Goal: Task Accomplishment & Management: Complete application form

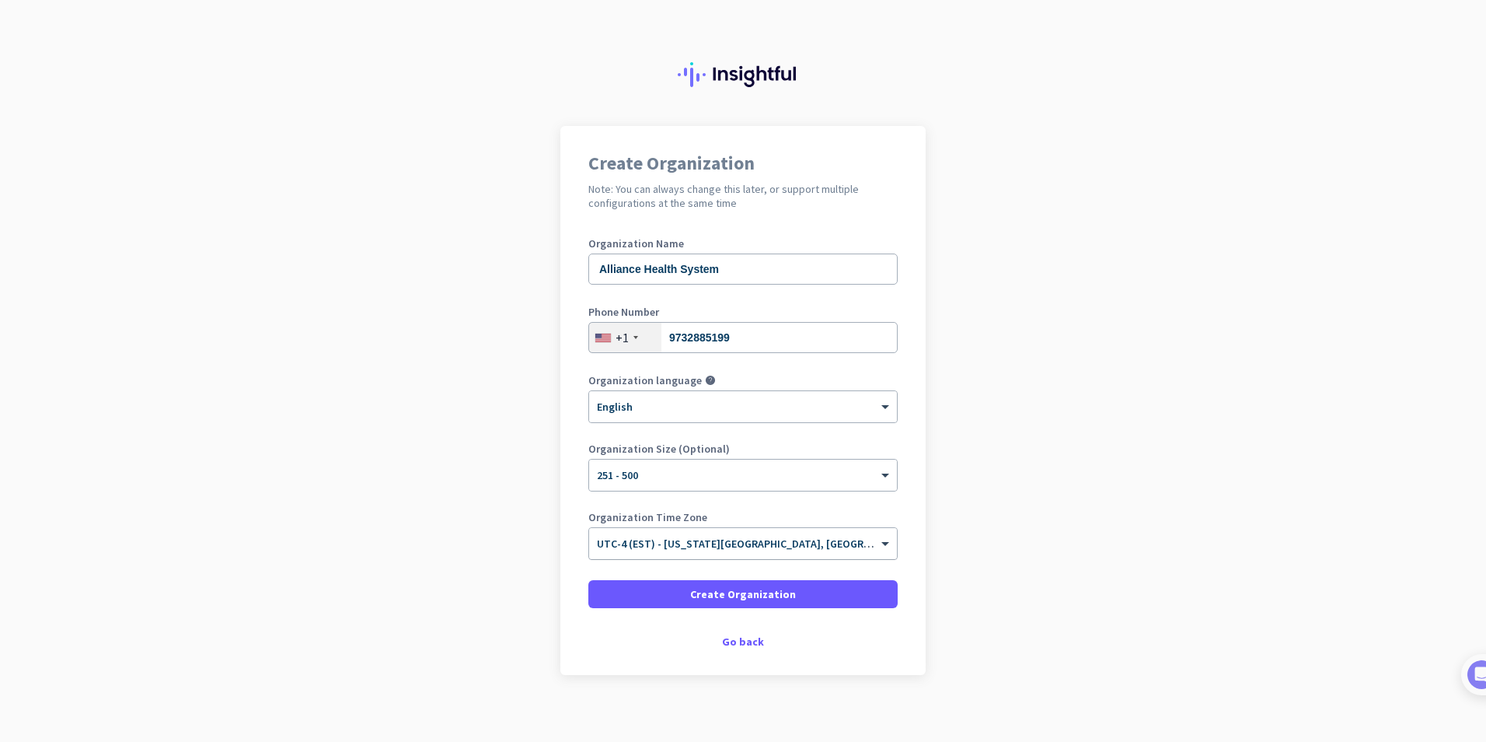
click at [721, 539] on input "text" at bounding box center [727, 538] width 261 height 12
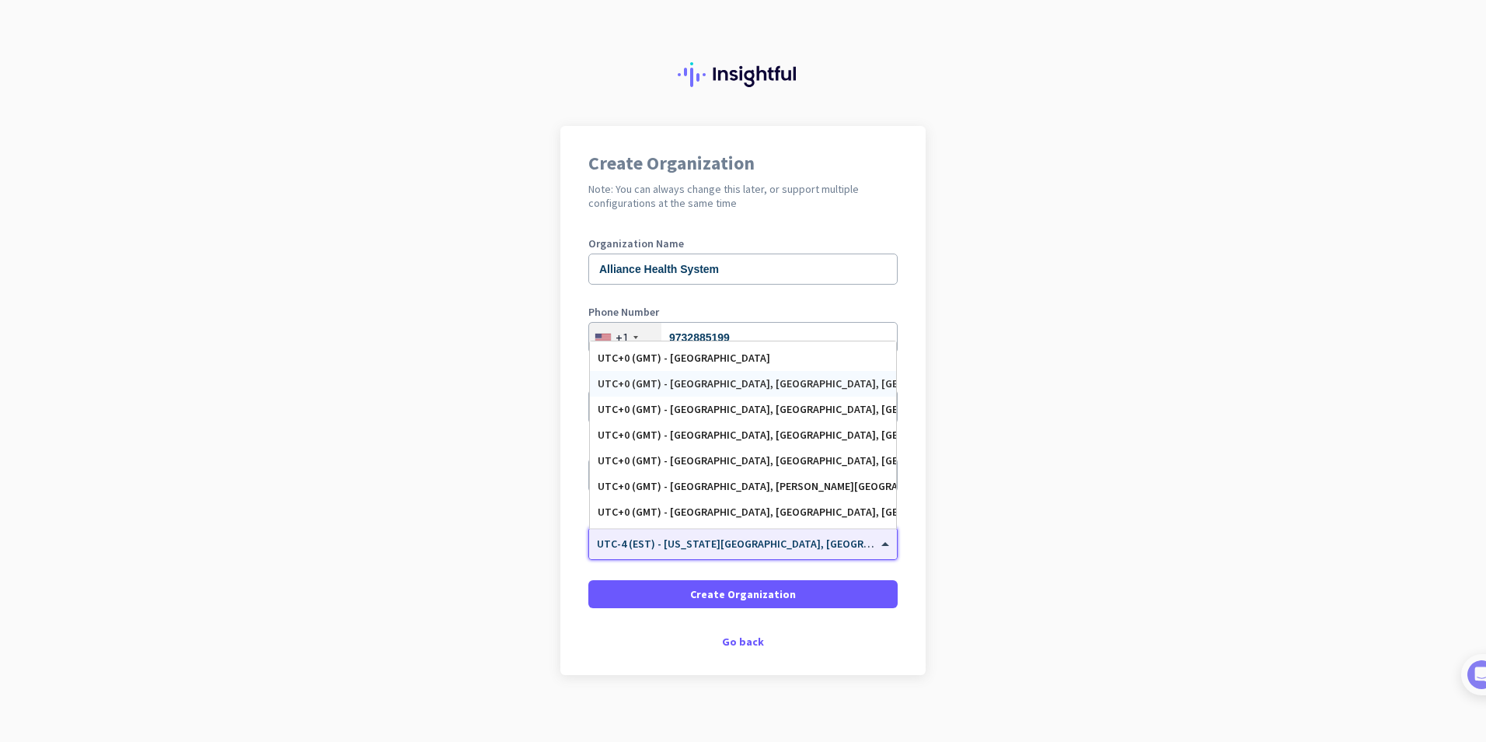
scroll to position [2651, 0]
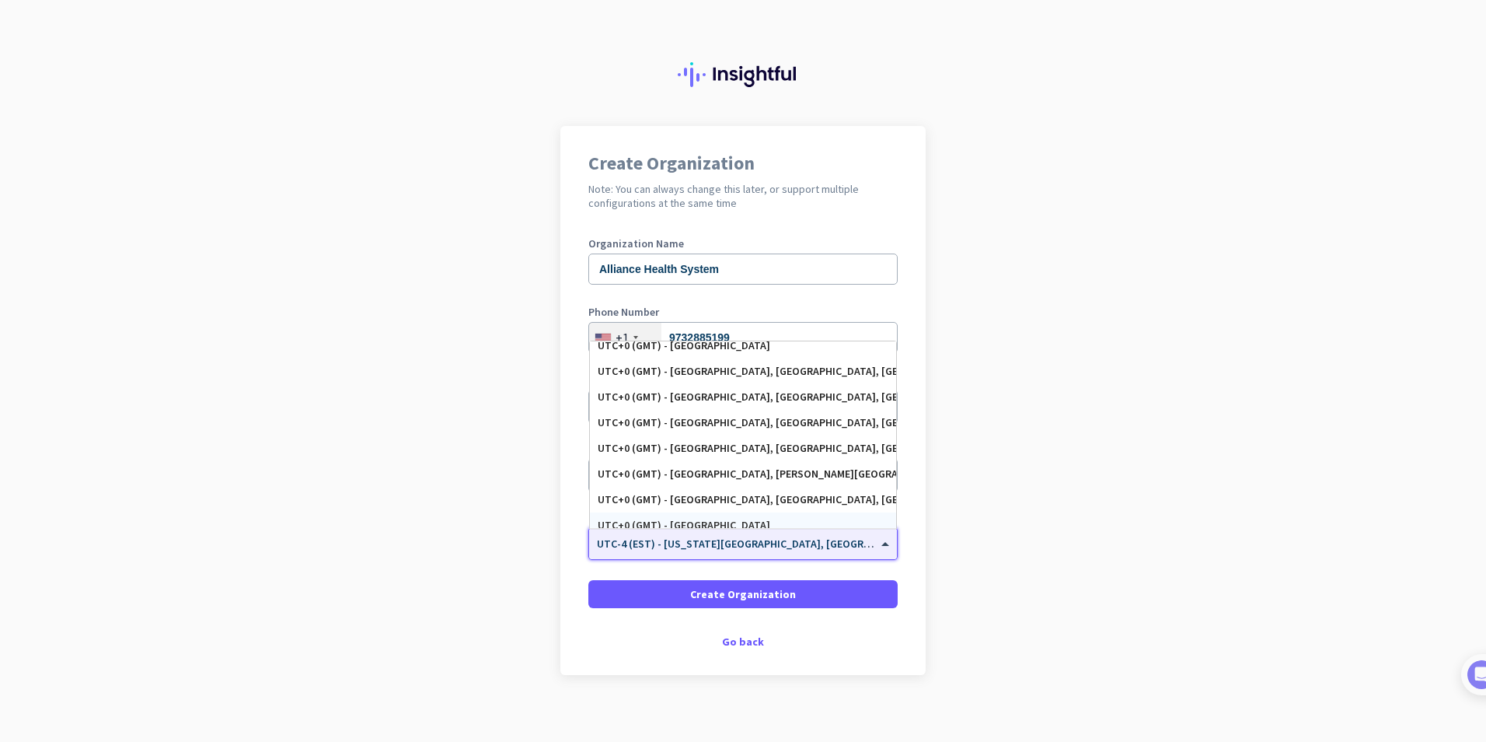
click at [729, 560] on div "Organization Time Zone × UTC-4 (EST) - [US_STATE][GEOGRAPHIC_DATA], [GEOGRAPHIC…" at bounding box center [742, 542] width 309 height 62
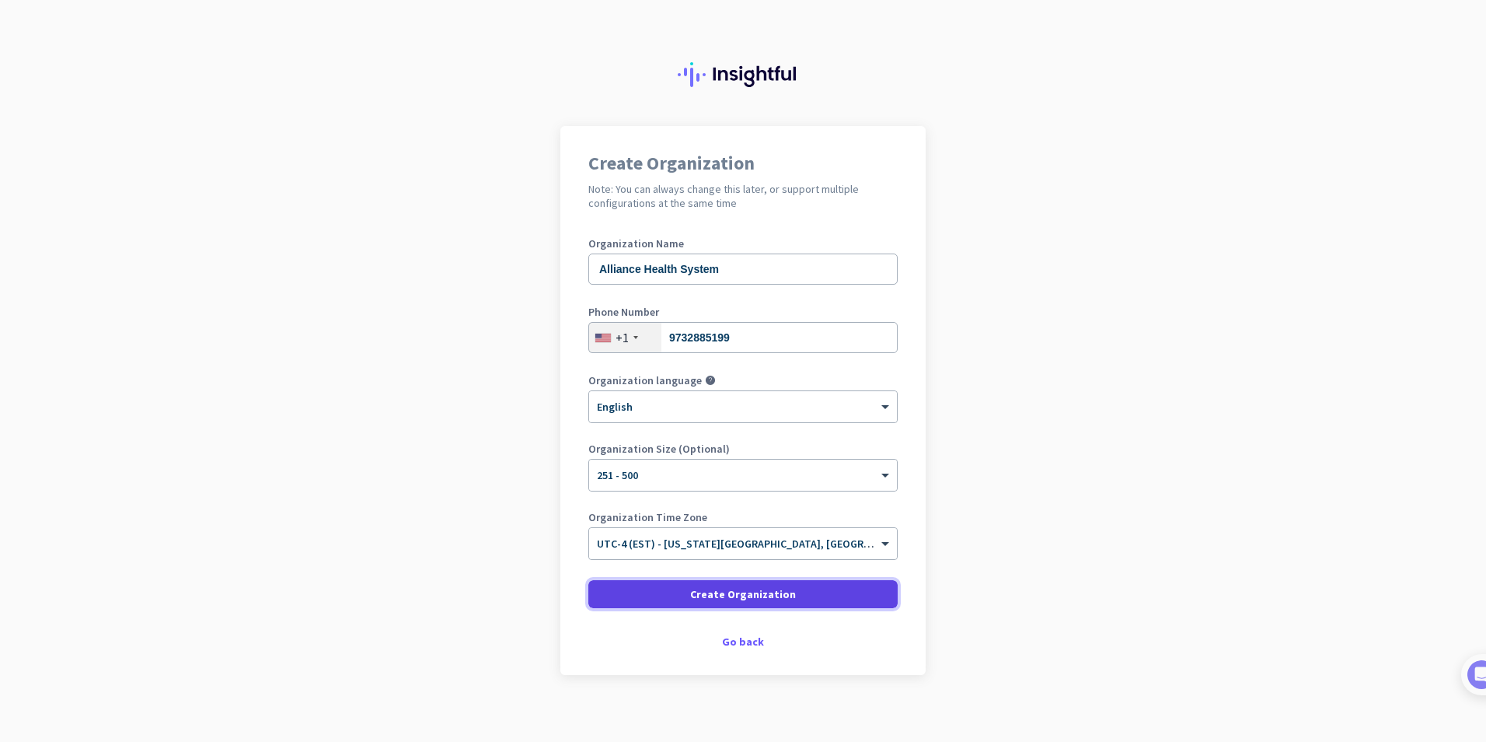
click at [736, 581] on span at bounding box center [742, 593] width 309 height 37
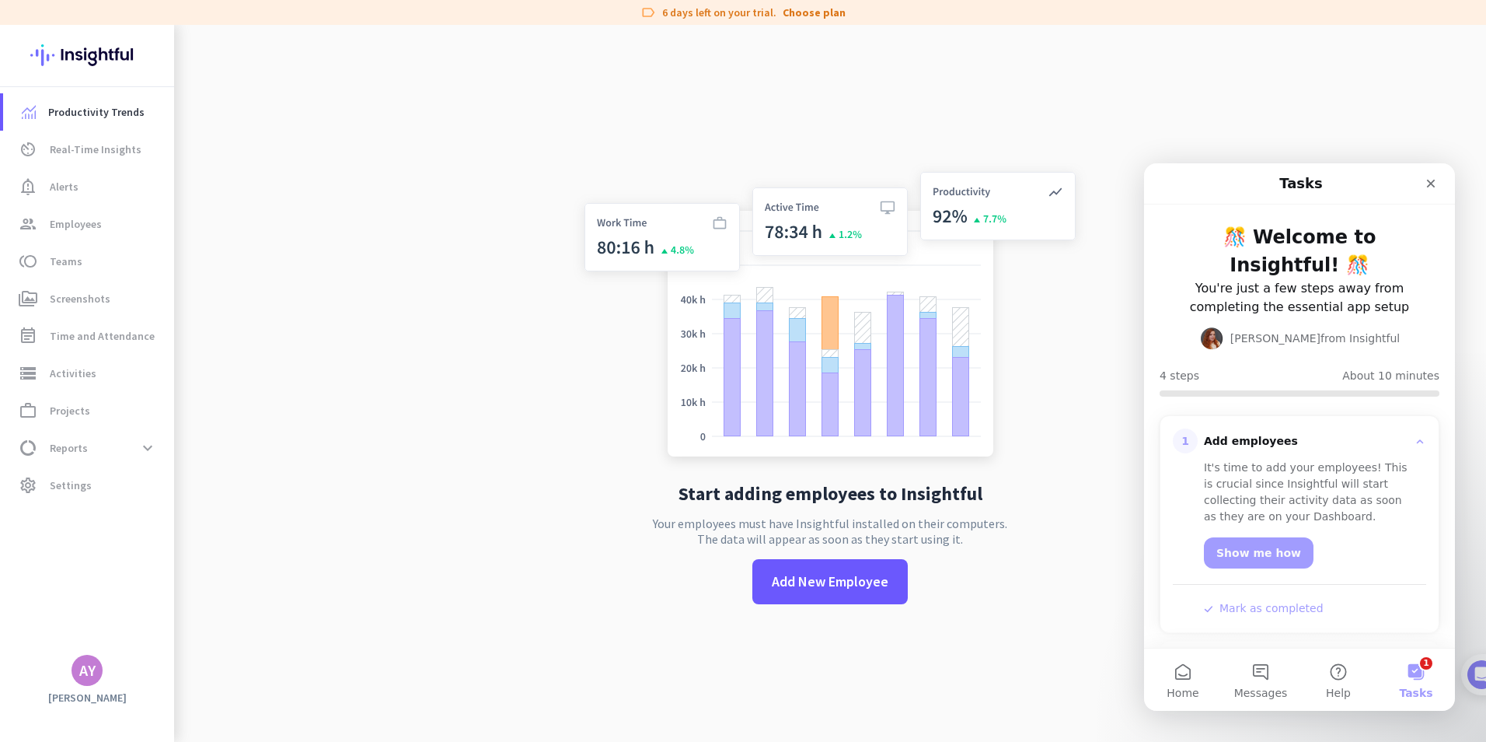
click at [90, 670] on div "AY" at bounding box center [87, 670] width 16 height 16
click at [179, 556] on span "Personal Settings" at bounding box center [170, 557] width 94 height 14
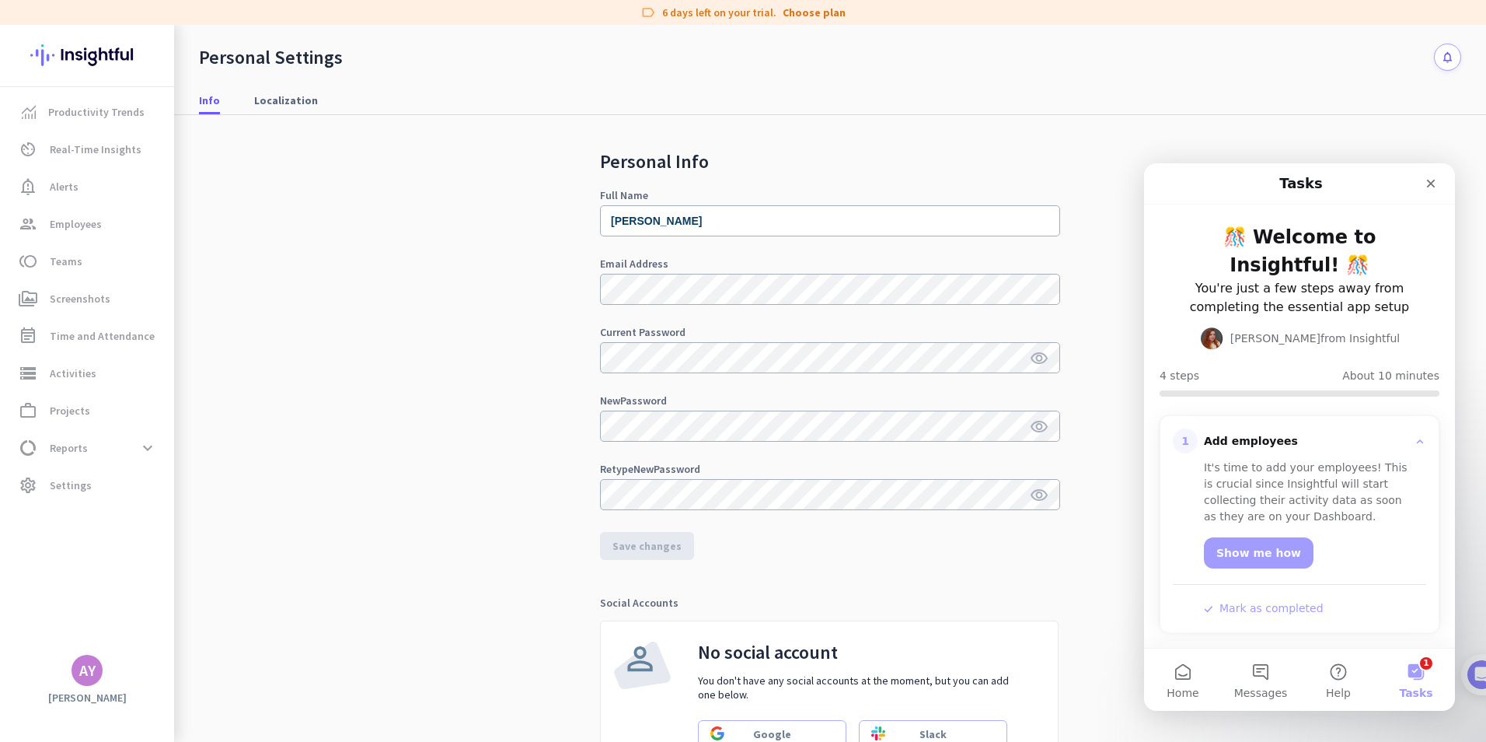
click at [96, 676] on div "AY" at bounding box center [87, 669] width 31 height 31
click at [163, 609] on span "Help" at bounding box center [170, 613] width 94 height 14
click at [79, 225] on span "Employees" at bounding box center [76, 224] width 52 height 19
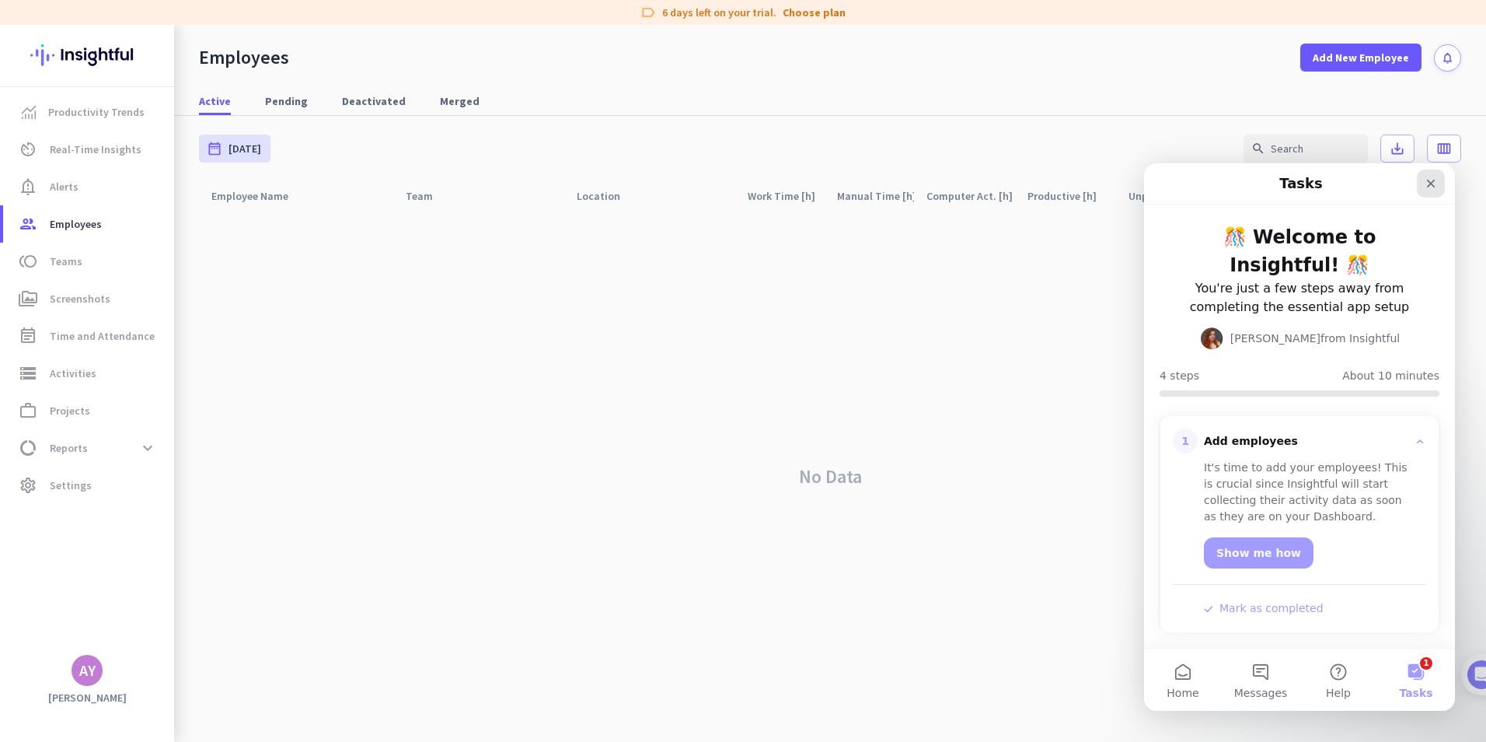
click at [1429, 182] on icon "Close" at bounding box center [1431, 184] width 9 height 9
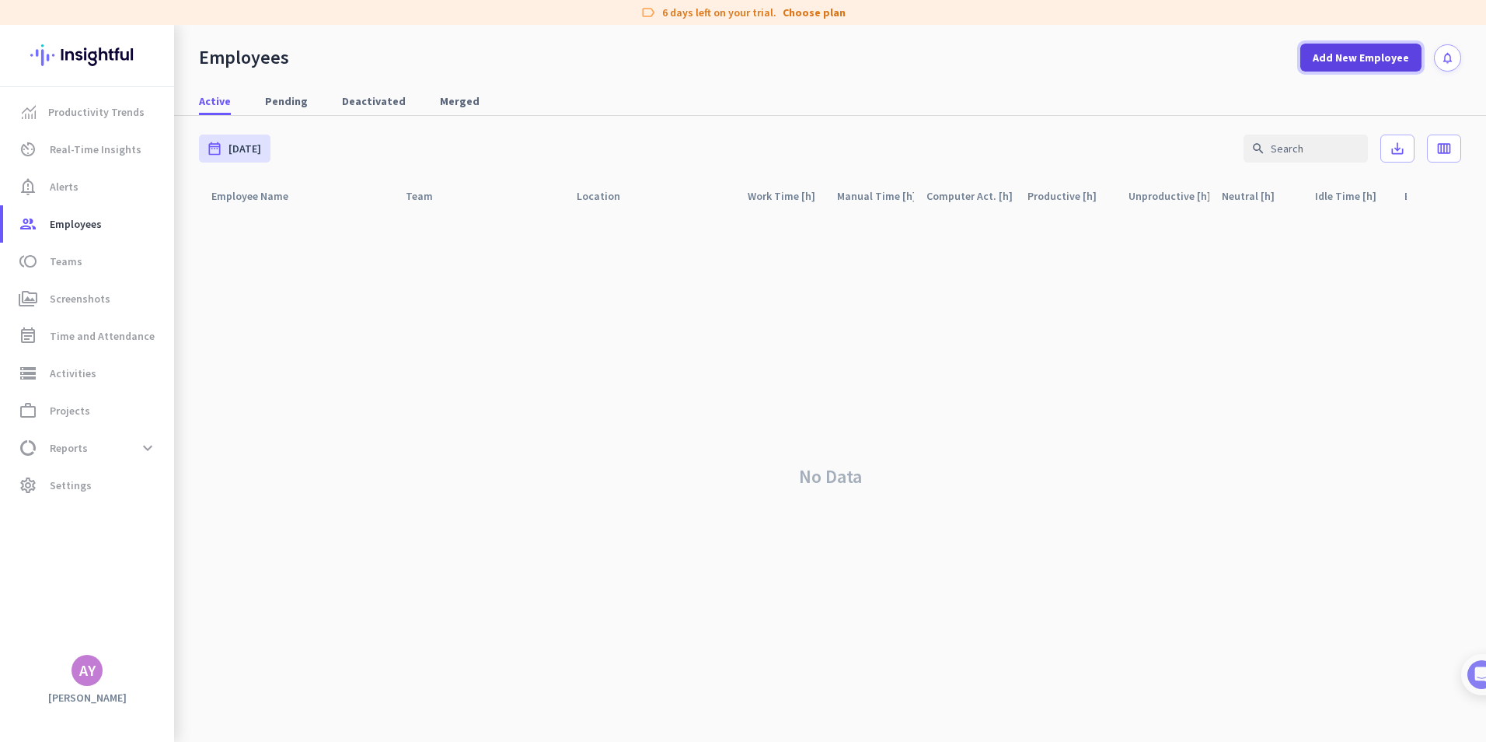
click at [1367, 61] on span "Add New Employee" at bounding box center [1361, 58] width 96 height 16
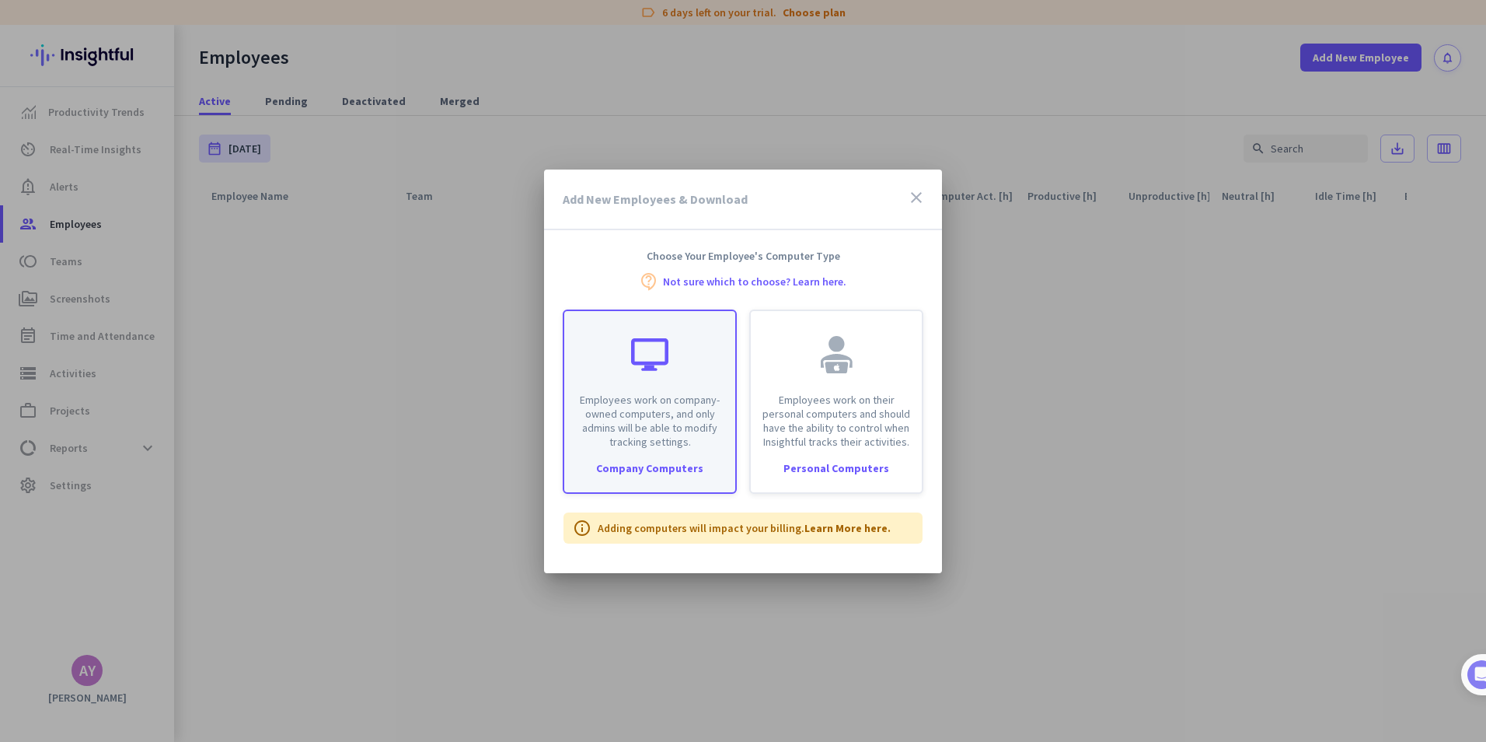
click at [689, 406] on p "Employees work on company-owned computers, and only admins will be able to modi…" at bounding box center [650, 421] width 152 height 56
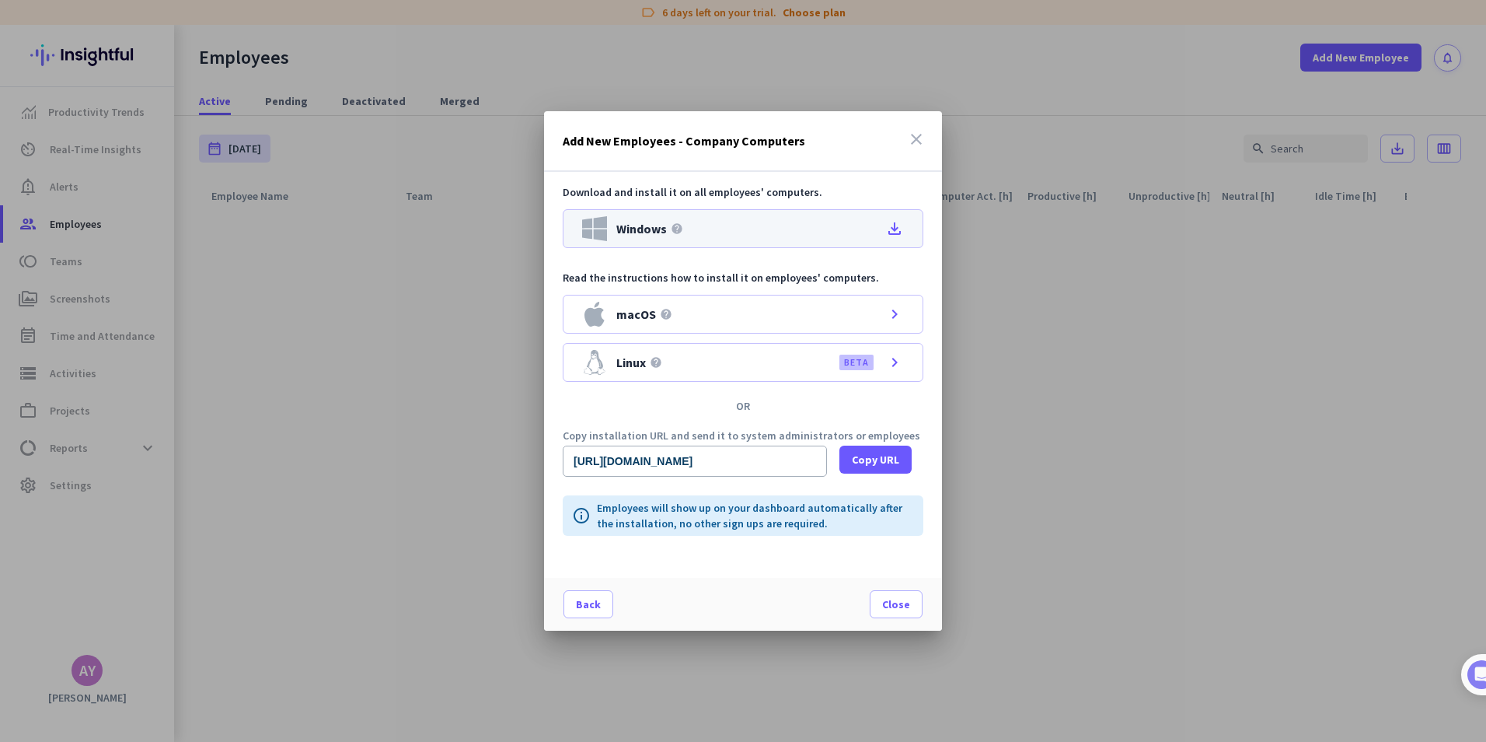
drag, startPoint x: 666, startPoint y: 232, endPoint x: 658, endPoint y: 236, distance: 9.4
click at [658, 236] on div "Windows help" at bounding box center [632, 228] width 101 height 25
click at [651, 235] on span "Windows" at bounding box center [641, 228] width 51 height 12
click at [892, 596] on span "Close" at bounding box center [896, 604] width 28 height 16
